Goal: Navigation & Orientation: Find specific page/section

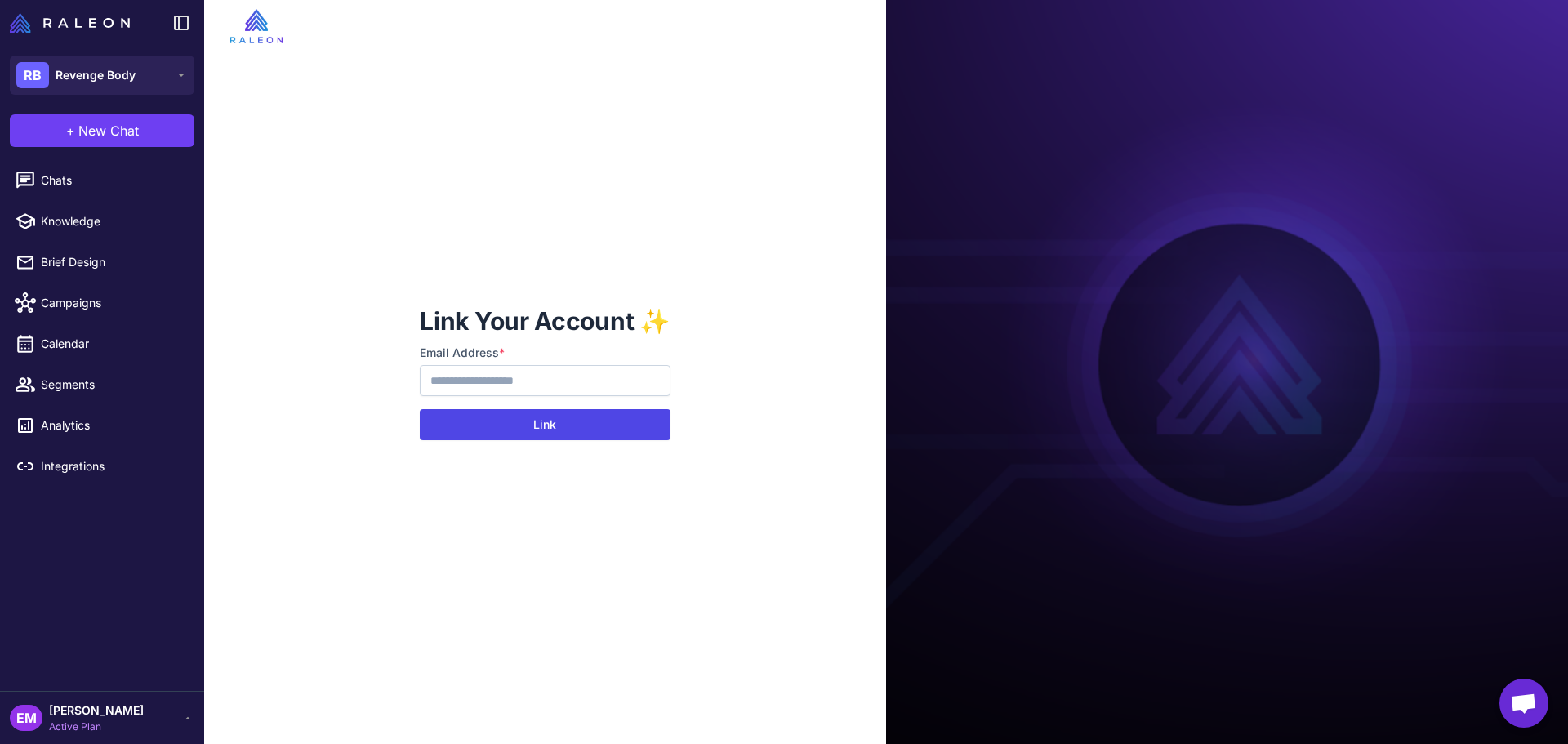
click at [580, 420] on button "Link" at bounding box center [545, 425] width 250 height 31
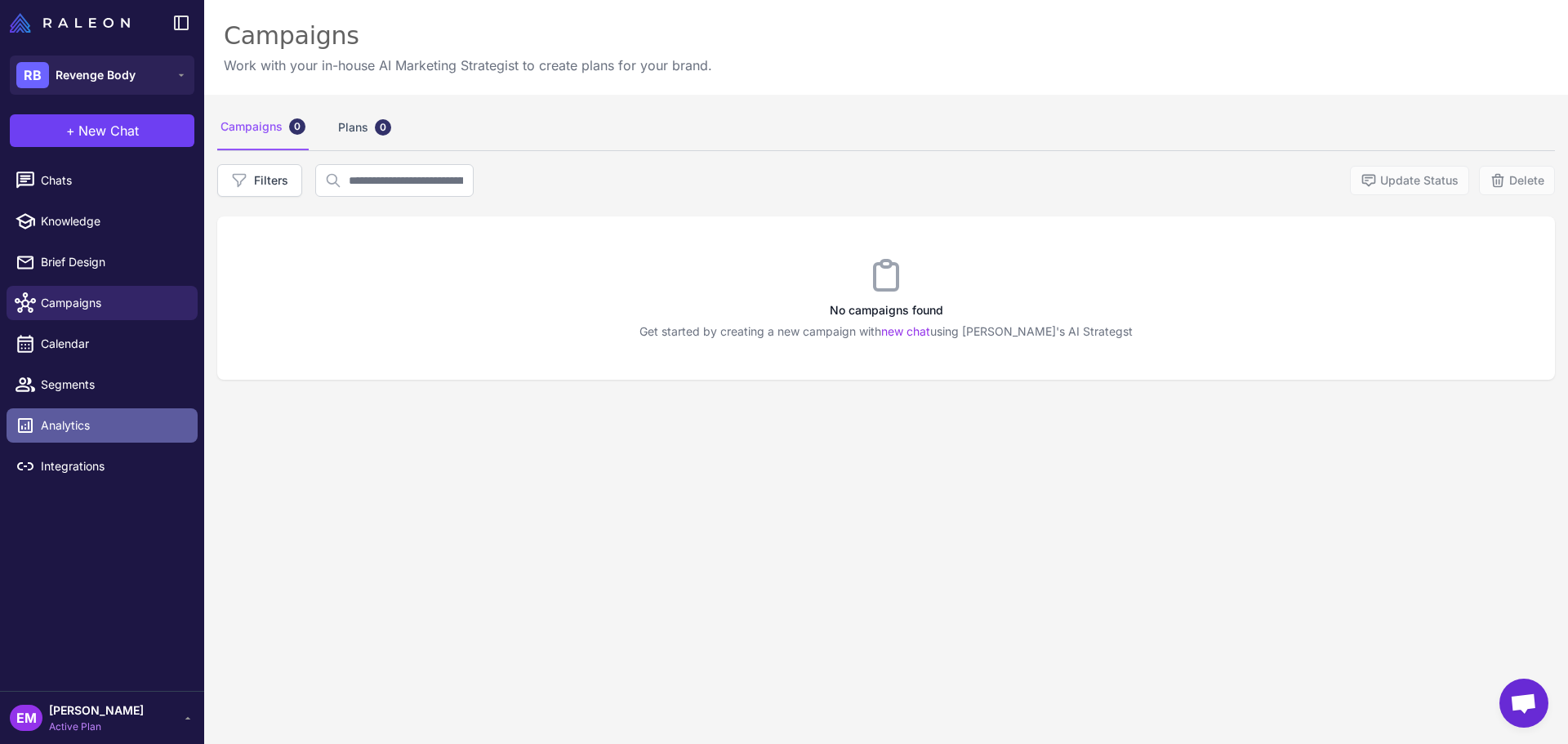
click at [124, 433] on span "Analytics" at bounding box center [113, 425] width 144 height 18
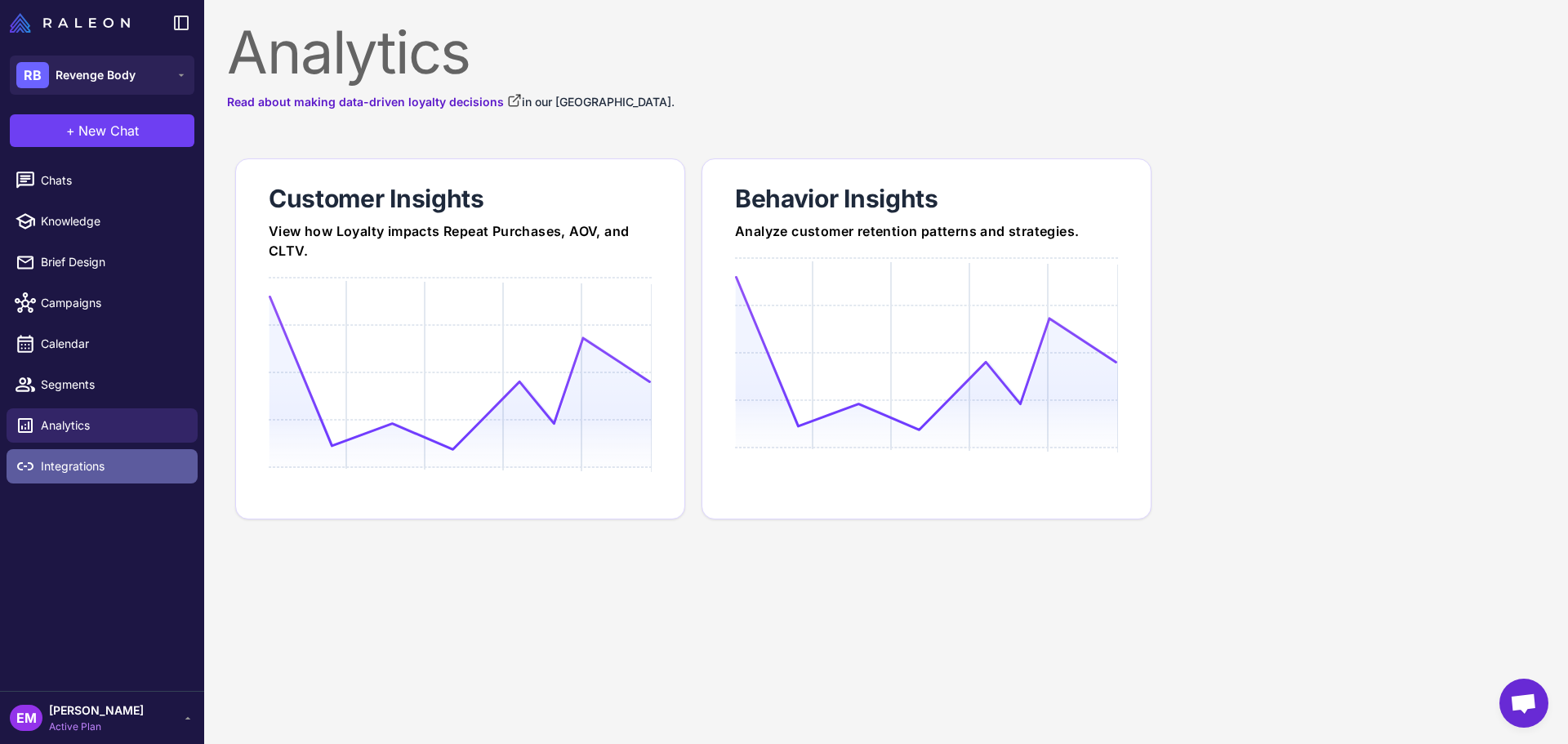
click at [118, 452] on link "Integrations" at bounding box center [102, 466] width 191 height 35
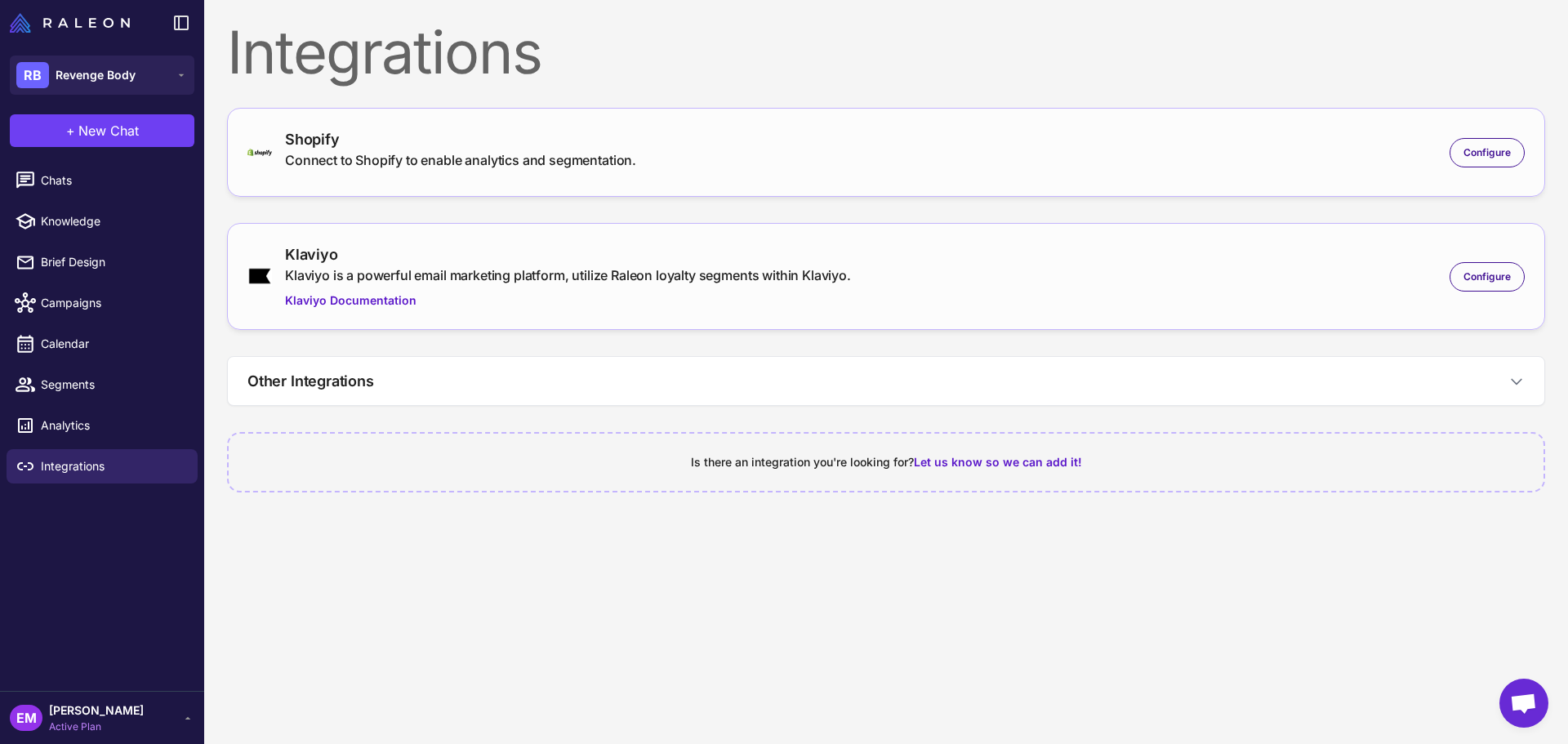
click at [181, 715] on icon at bounding box center [188, 718] width 13 height 13
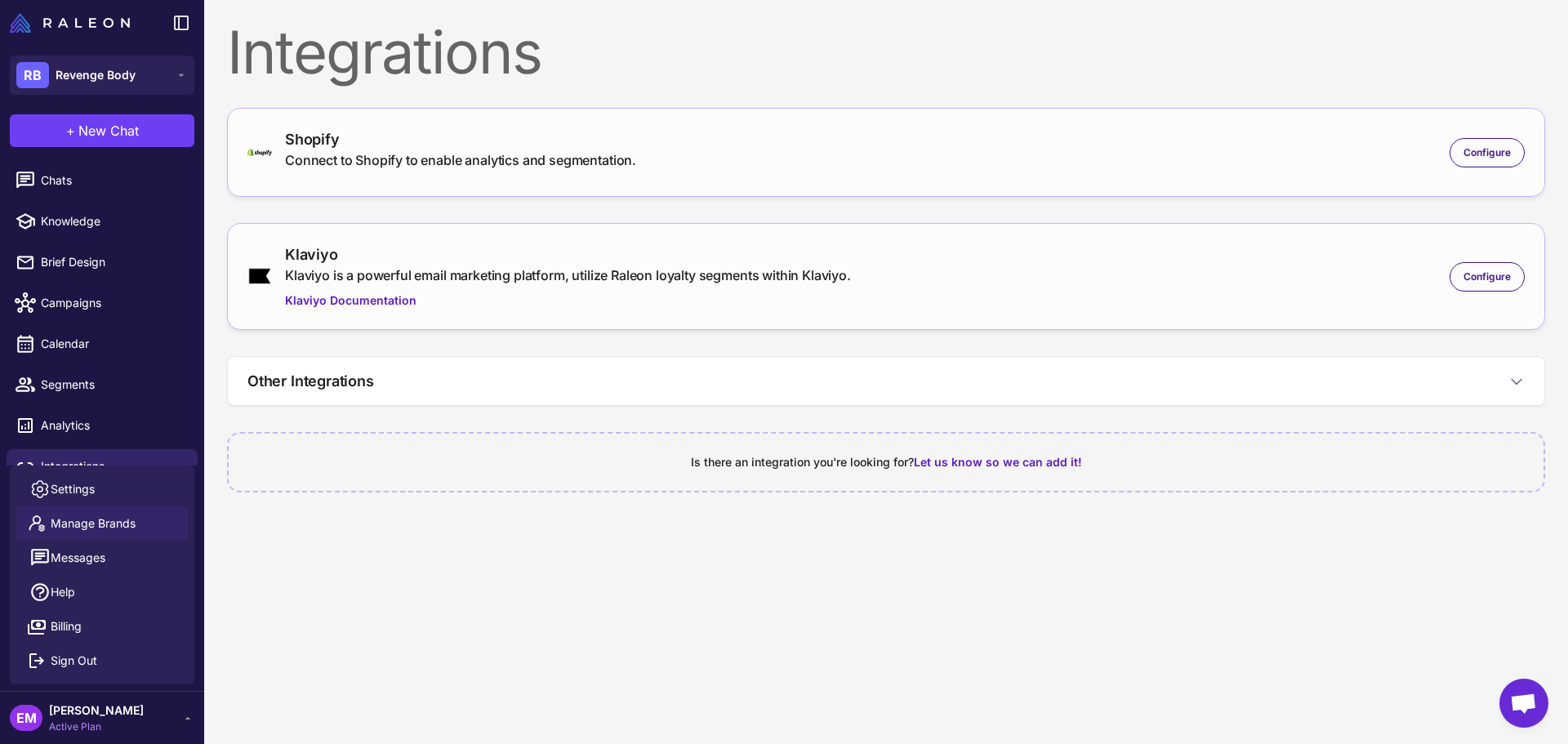
click at [144, 519] on link "Manage Brands" at bounding box center [102, 523] width 172 height 35
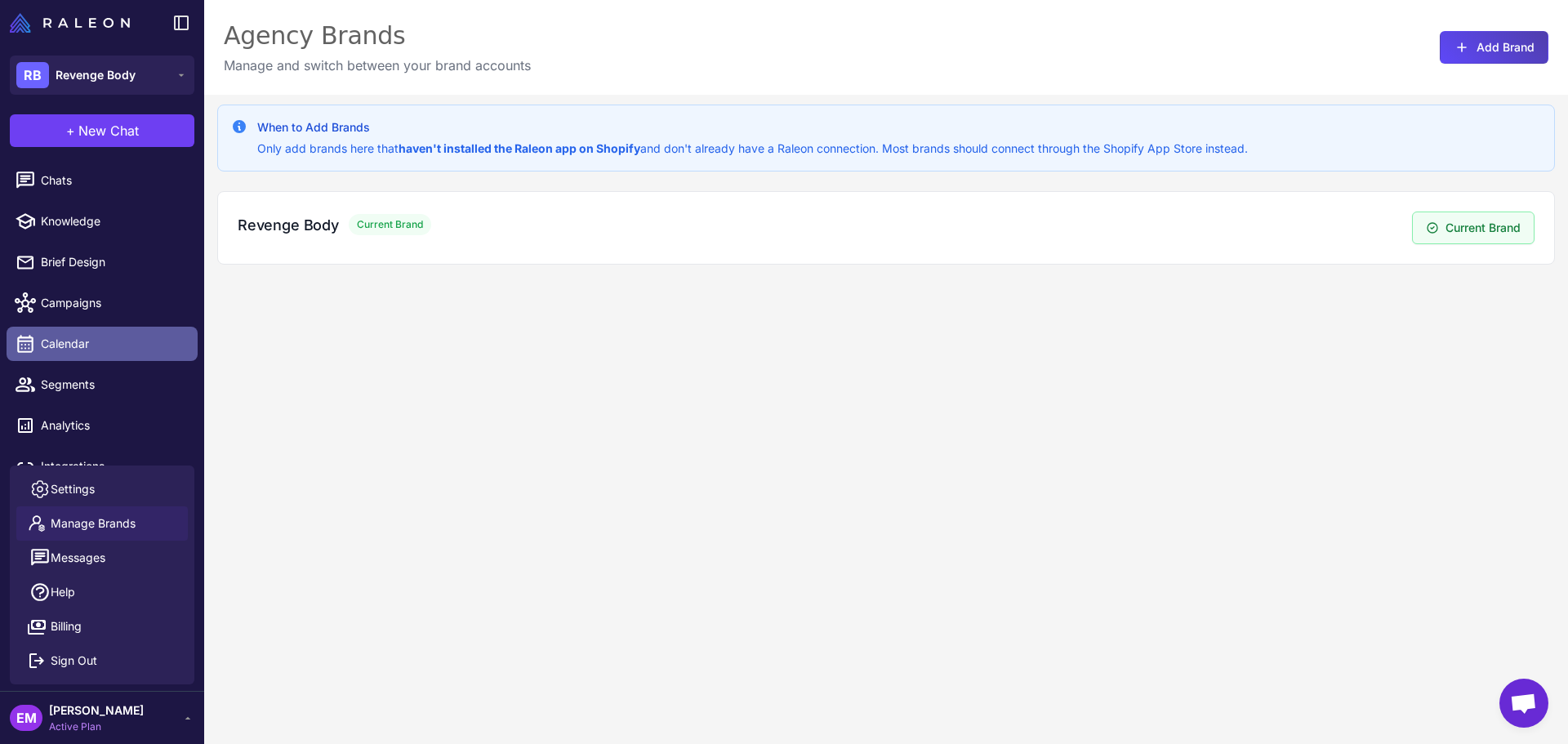
drag, startPoint x: 134, startPoint y: 2, endPoint x: 83, endPoint y: 347, distance: 348.7
click at [83, 347] on span "Calendar" at bounding box center [113, 343] width 144 height 18
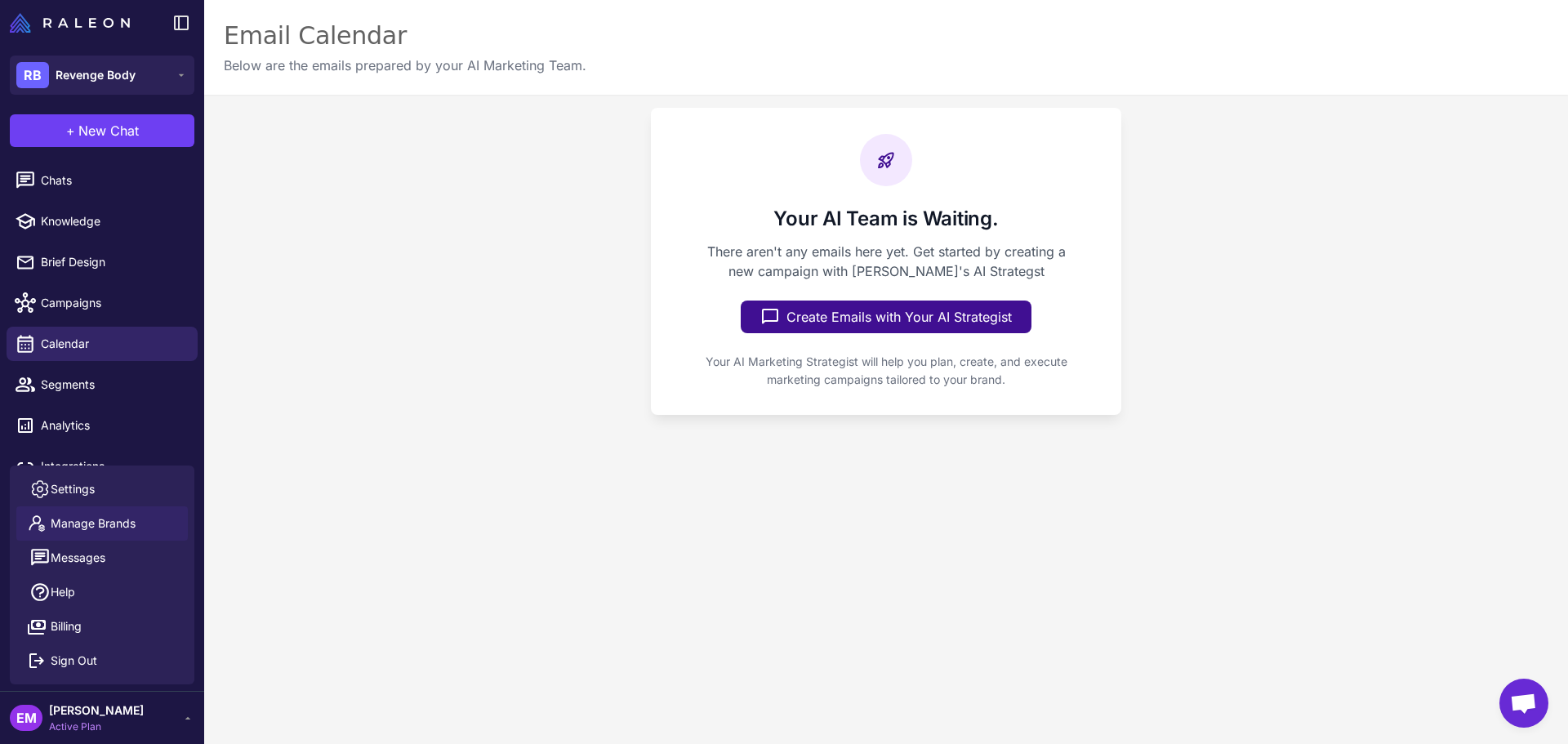
click at [92, 531] on span "Manage Brands" at bounding box center [93, 523] width 85 height 18
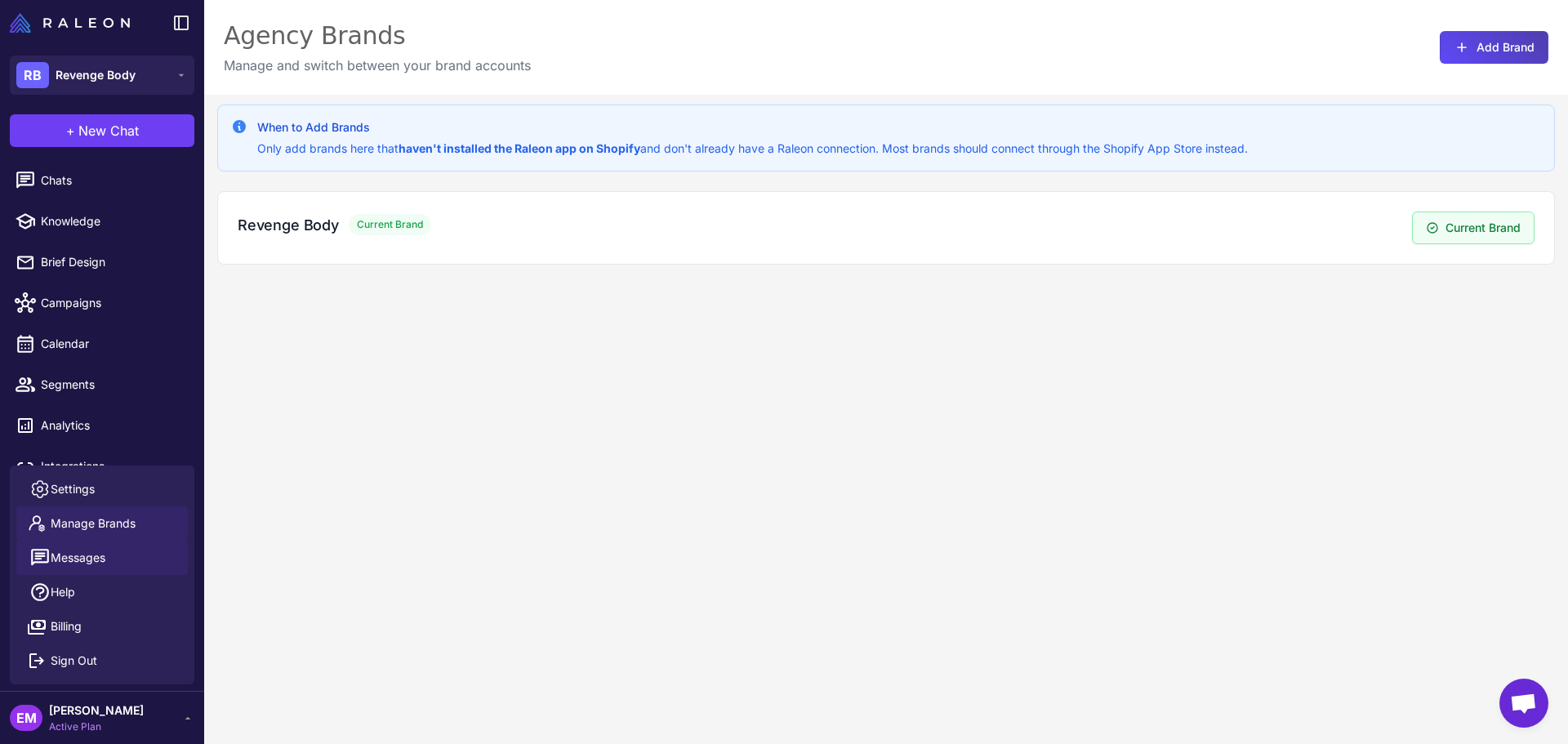
click at [94, 552] on span "Messages" at bounding box center [78, 557] width 55 height 18
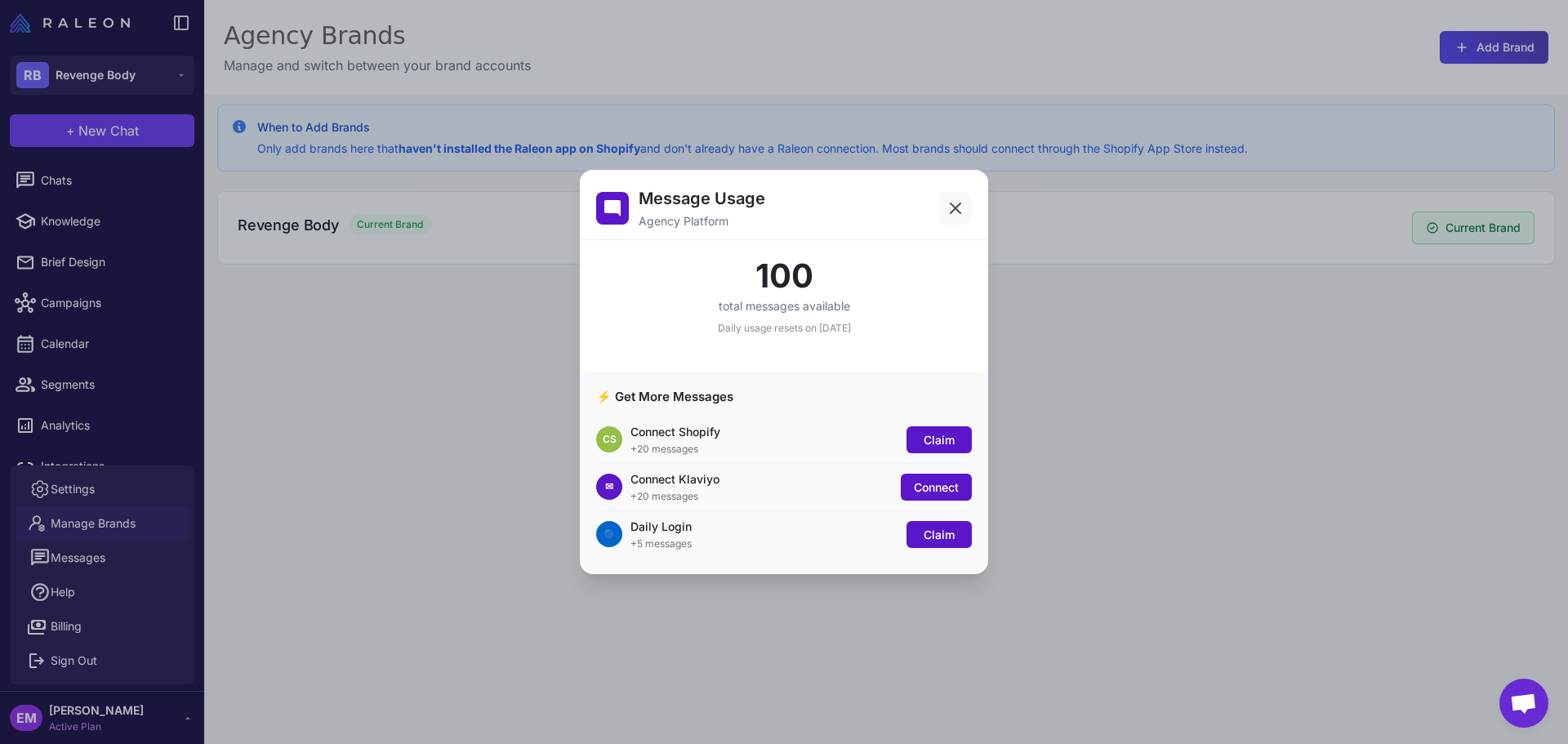
click at [965, 204] on icon at bounding box center [955, 208] width 19 height 19
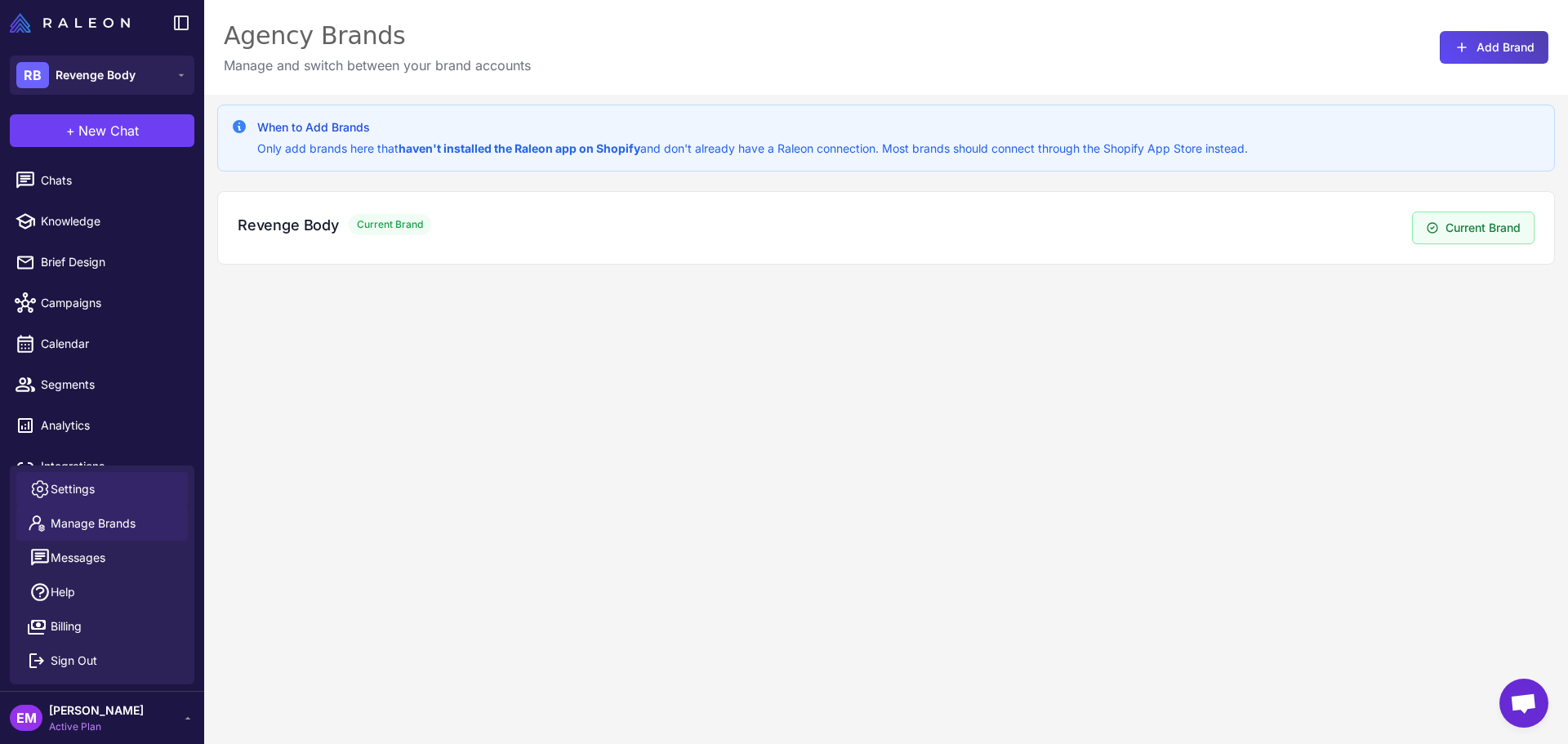
click at [100, 499] on link "Settings" at bounding box center [102, 489] width 172 height 35
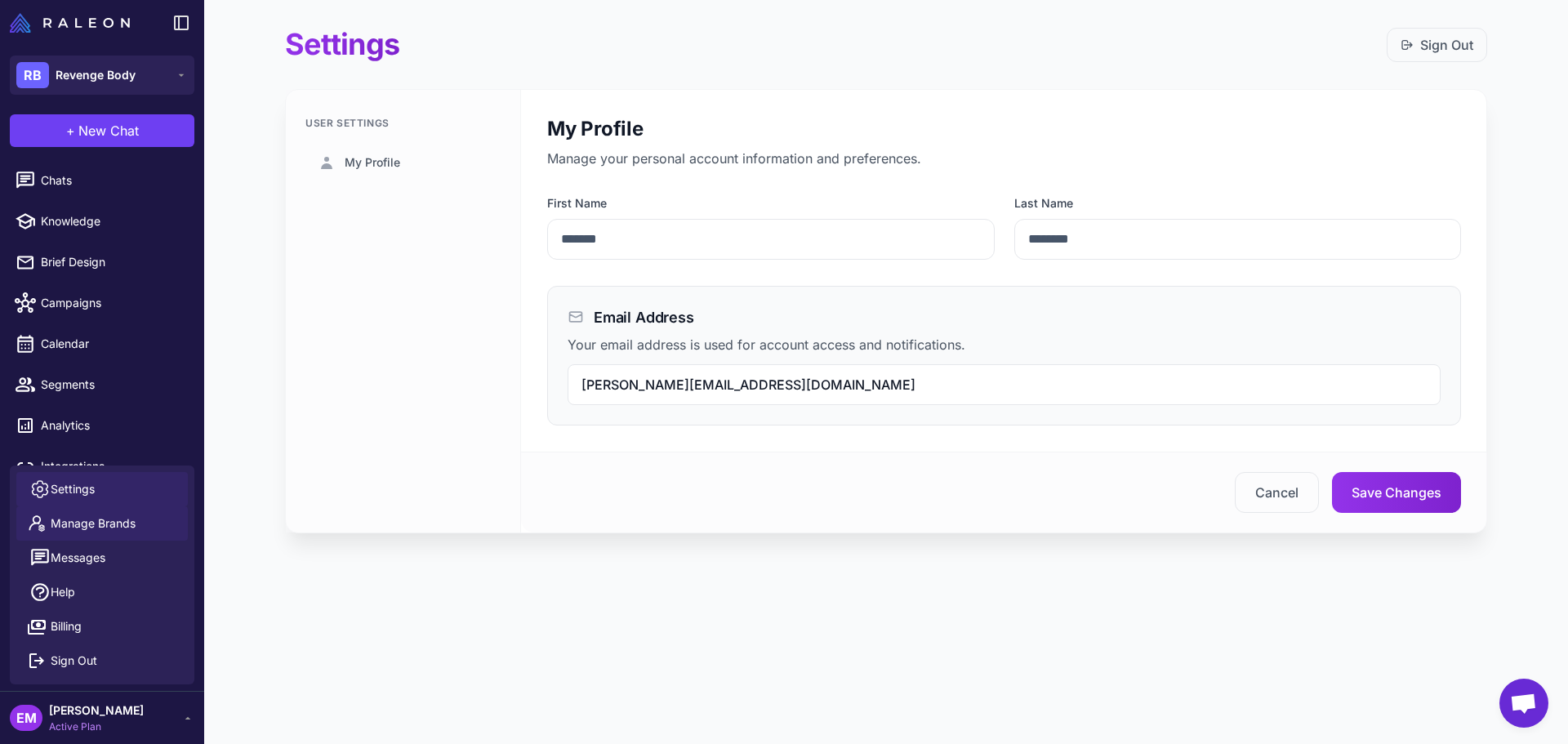
click at [107, 524] on span "Manage Brands" at bounding box center [93, 523] width 85 height 18
